Goal: Transaction & Acquisition: Purchase product/service

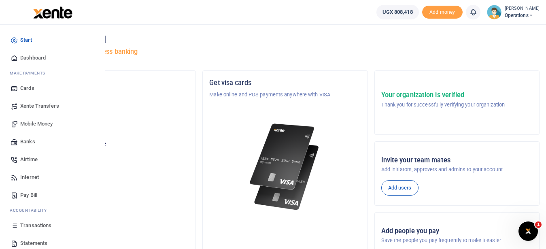
click at [38, 123] on span "Mobile Money" at bounding box center [36, 124] width 32 height 8
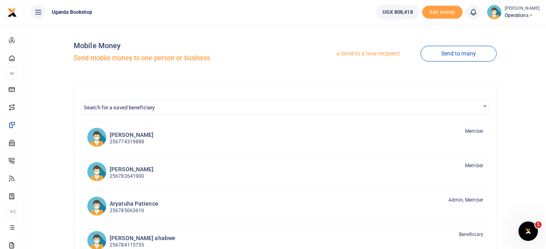
click at [378, 55] on link "Send to a new recipient" at bounding box center [368, 54] width 106 height 15
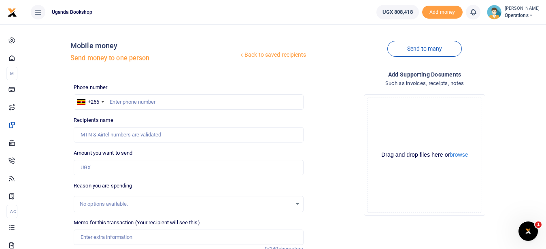
click at [140, 99] on div at bounding box center [273, 124] width 546 height 249
click at [139, 100] on input "text" at bounding box center [189, 101] width 230 height 15
type input "0752990288"
click at [89, 171] on input "Amount you want to send" at bounding box center [189, 167] width 230 height 15
type input "[PERSON_NAME]"
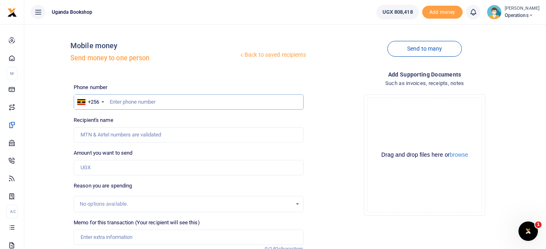
click at [166, 103] on input "text" at bounding box center [189, 101] width 230 height 15
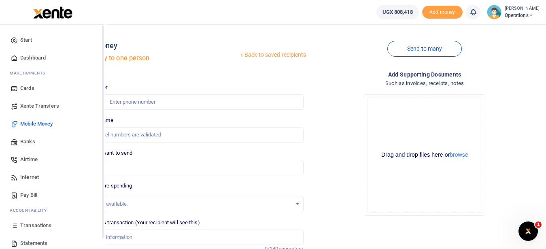
click at [50, 225] on span "Transactions" at bounding box center [35, 226] width 31 height 8
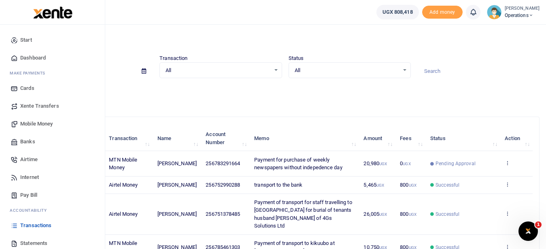
click at [51, 125] on span "Mobile Money" at bounding box center [36, 124] width 32 height 8
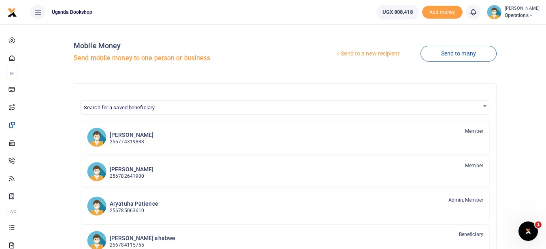
click at [373, 56] on link "Send to a new recipient" at bounding box center [368, 54] width 106 height 15
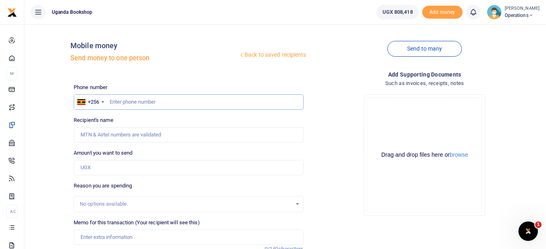
click at [144, 109] on input "text" at bounding box center [189, 101] width 230 height 15
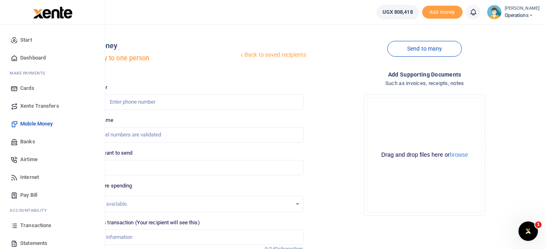
click at [46, 225] on span "Transactions" at bounding box center [35, 226] width 31 height 8
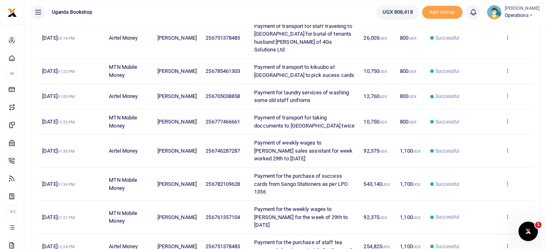
scroll to position [218, 0]
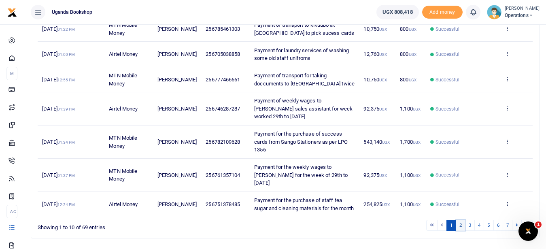
click at [462, 220] on link "2" at bounding box center [461, 225] width 10 height 11
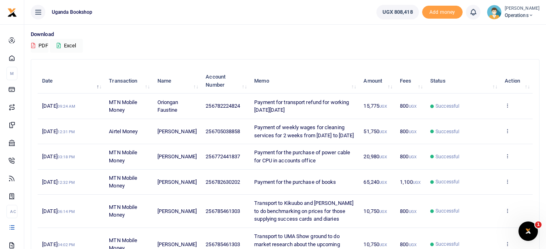
scroll to position [54, 0]
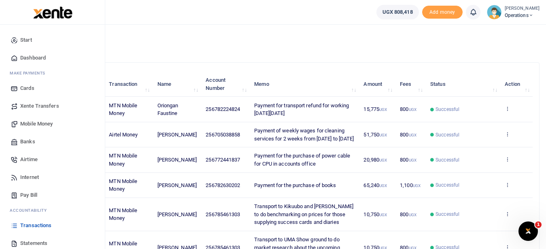
click at [39, 126] on span "Mobile Money" at bounding box center [36, 124] width 32 height 8
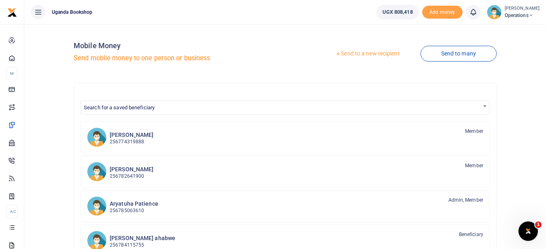
click at [383, 54] on link "Send to a new recipient" at bounding box center [368, 54] width 106 height 15
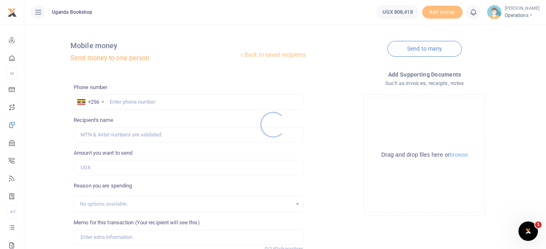
click at [122, 102] on div at bounding box center [273, 124] width 546 height 249
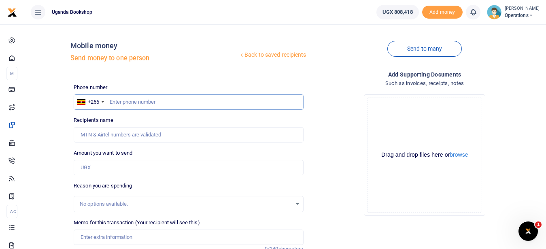
click at [121, 100] on input "text" at bounding box center [189, 101] width 230 height 15
type input "0752990288"
click at [90, 165] on input "Amount you want to send" at bounding box center [189, 167] width 230 height 15
type input "600,000"
click at [83, 237] on input "Memo for this transaction (Your recipient will see this)" at bounding box center [189, 237] width 230 height 15
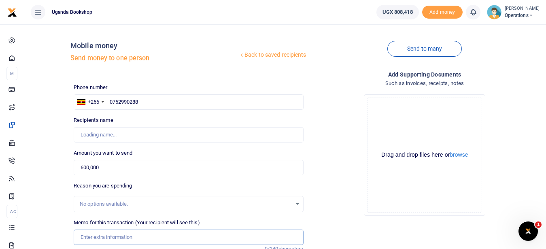
type input "[PERSON_NAME]"
click at [159, 237] on input "Payment for perdiem for the staff team building" at bounding box center [189, 237] width 230 height 15
click at [211, 235] on input "Payment for perdiem for the managers team building" at bounding box center [189, 237] width 230 height 15
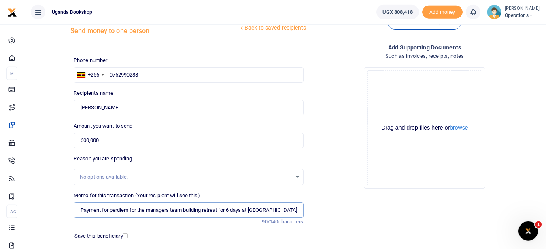
scroll to position [60, 0]
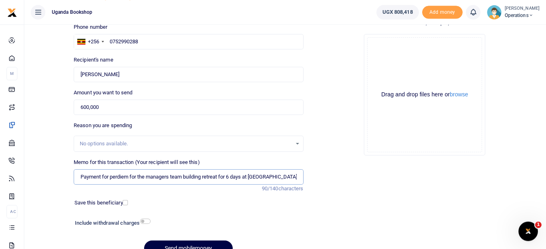
type input "Payment for perdiem for the managers team building retreat for 6 days at Nile B…"
click at [143, 220] on input "checkbox" at bounding box center [145, 221] width 11 height 5
checkbox input "true"
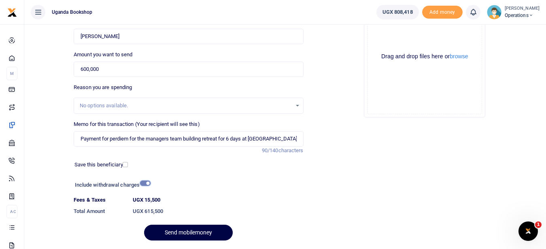
scroll to position [124, 0]
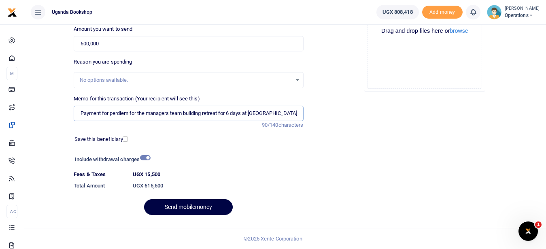
click at [294, 116] on input "Payment for perdiem for the managers team building retreat for 6 days at Nile B…" at bounding box center [189, 113] width 230 height 15
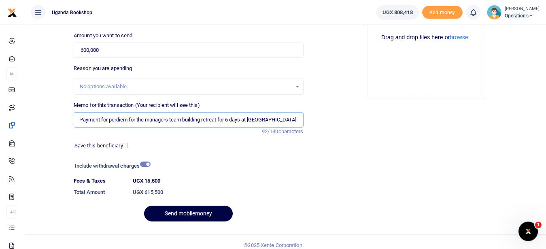
scroll to position [120, 0]
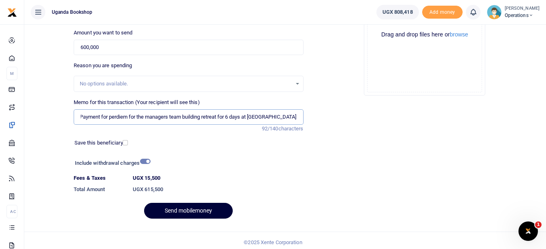
type input "Payment for perdiem for the managers team building retreat for 6 days at [GEOGR…"
click at [205, 209] on button "Send mobilemoney" at bounding box center [188, 211] width 89 height 16
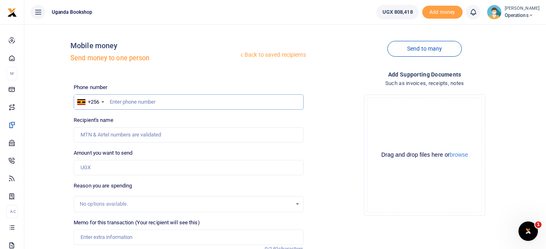
click at [119, 98] on input "text" at bounding box center [189, 101] width 230 height 15
type input "0782224824"
type input "Oriongan Faustine"
type input "0782224824"
click at [106, 168] on input "Amount you want to send" at bounding box center [189, 167] width 230 height 15
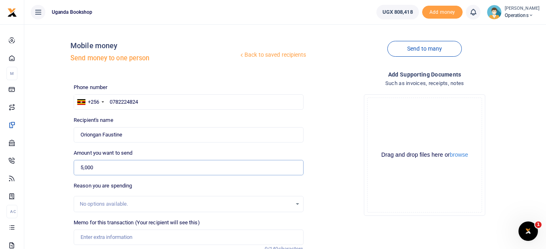
type input "5,000"
click at [104, 233] on input "Memo for this transaction (Your recipient will see this)" at bounding box center [189, 237] width 230 height 15
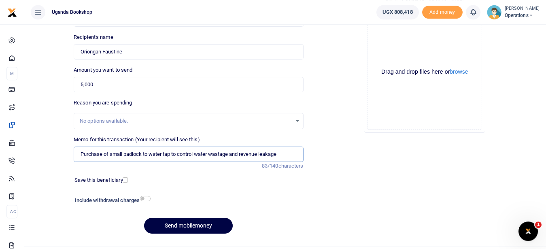
scroll to position [92, 0]
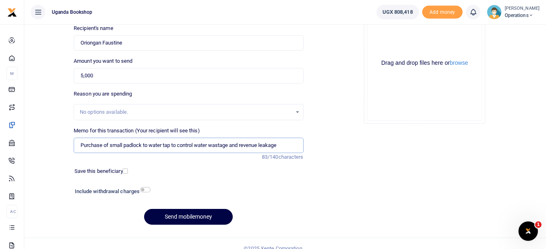
click at [243, 146] on input "Purchase of small padlock to water tap to control water wastage and revenue lea…" at bounding box center [189, 145] width 230 height 15
type input "Purchase of small padlock to water tap to control water wastage and avoid reven…"
click at [144, 190] on input "checkbox" at bounding box center [145, 189] width 11 height 5
checkbox input "true"
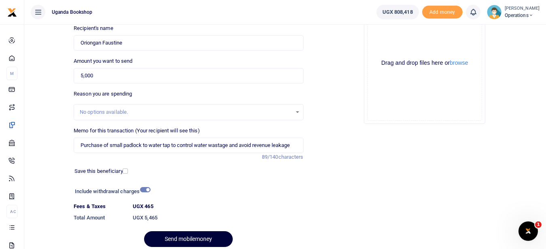
click at [191, 237] on button "Send mobilemoney" at bounding box center [188, 239] width 89 height 16
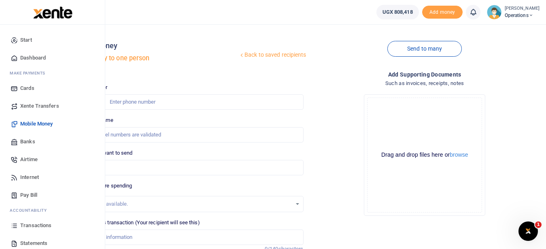
click at [31, 225] on span "Transactions" at bounding box center [35, 226] width 31 height 8
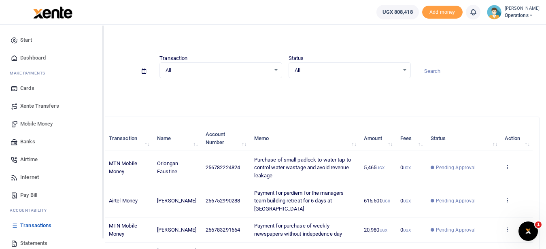
click at [37, 122] on span "Mobile Money" at bounding box center [36, 124] width 32 height 8
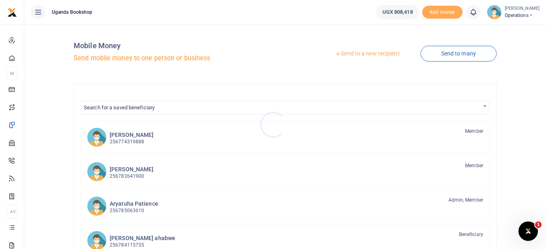
click at [368, 54] on div at bounding box center [273, 124] width 546 height 249
click at [367, 53] on link "Send to a new recipient" at bounding box center [368, 54] width 106 height 15
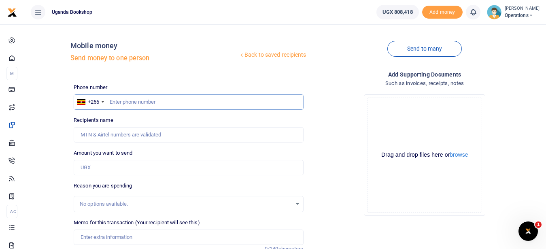
click at [147, 106] on input "text" at bounding box center [189, 101] width 230 height 15
type input "0761357104"
type input "Edgar Nagaba"
type input "0761357104"
click at [96, 170] on input "Amount you want to send" at bounding box center [189, 167] width 230 height 15
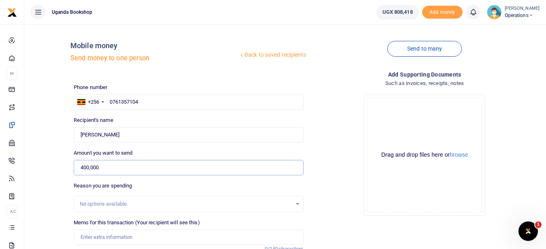
type input "400,000"
click at [111, 240] on input "Memo for this transaction (Your recipient will see this)" at bounding box center [189, 237] width 230 height 15
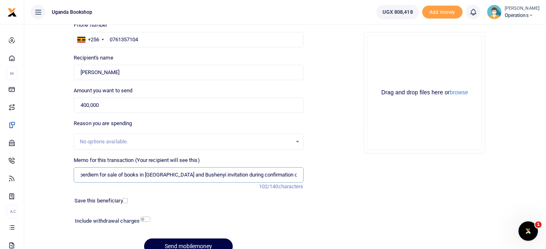
scroll to position [0, 33]
type input "Paymenr for perdiem for sale of books in Mitooma and Bushenyi invitation during…"
click at [145, 217] on input "checkbox" at bounding box center [145, 219] width 11 height 5
checkbox input "true"
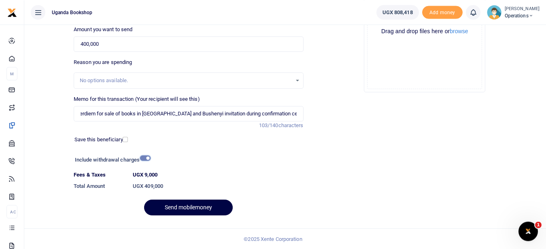
scroll to position [124, 0]
click at [189, 207] on button "Send mobilemoney" at bounding box center [188, 207] width 89 height 16
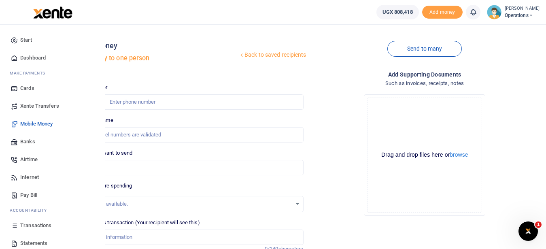
click at [38, 231] on link "Transactions" at bounding box center [52, 226] width 92 height 18
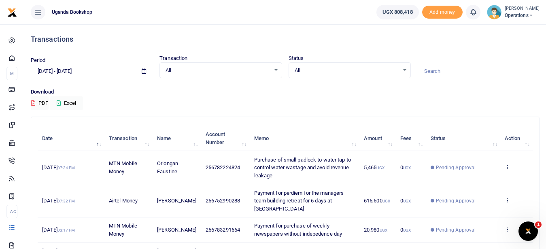
scroll to position [11, 0]
